Goal: Use online tool/utility

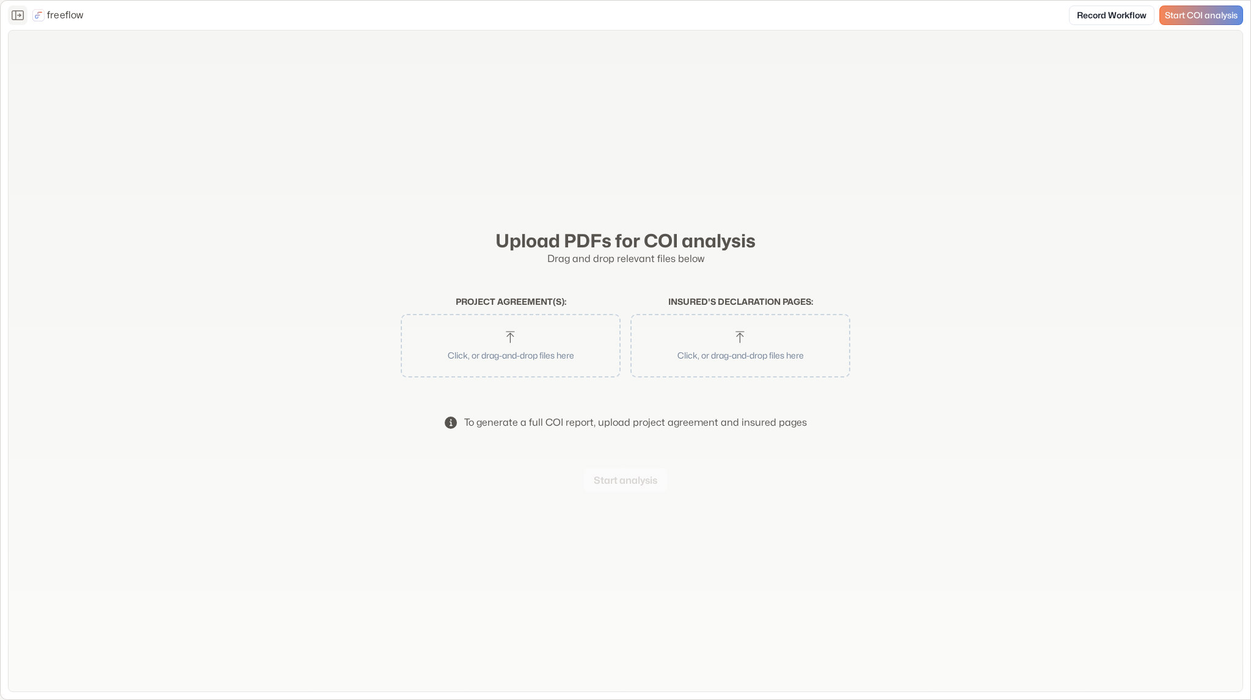
click at [18, 19] on icon "Close the sidebar" at bounding box center [18, 15] width 12 height 10
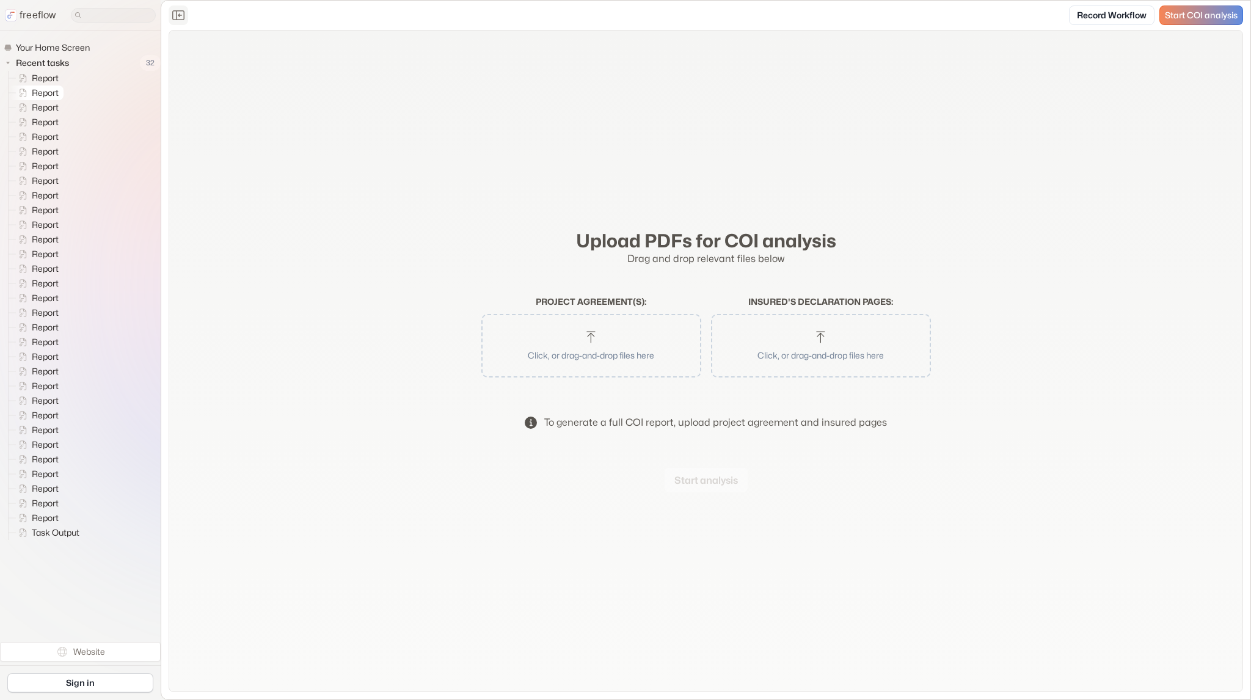
click at [34, 94] on span "Report" at bounding box center [45, 93] width 33 height 12
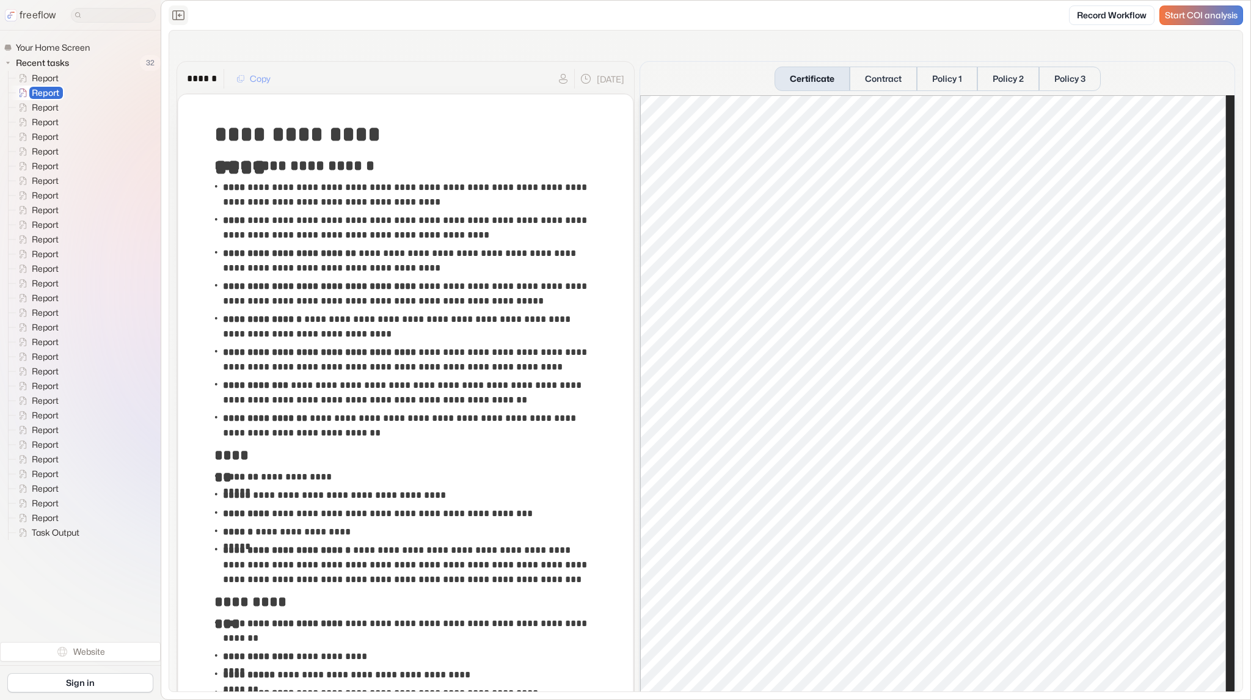
click at [724, 12] on span "Start COI analysis" at bounding box center [1201, 15] width 73 height 10
